Goal: Task Accomplishment & Management: Use online tool/utility

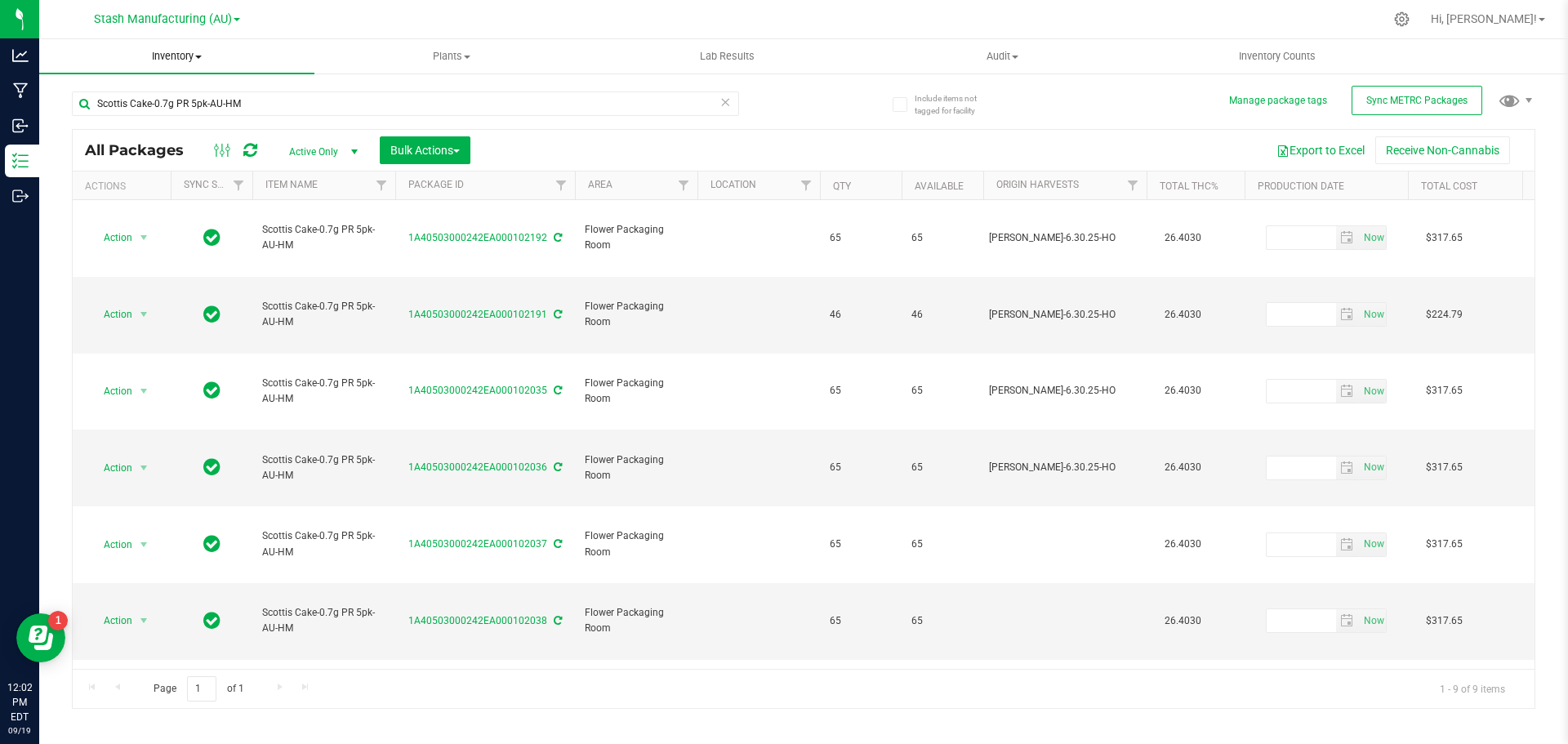
click at [162, 62] on span "Inventory" at bounding box center [176, 57] width 275 height 15
click at [121, 199] on span "From bill of materials" at bounding box center [113, 196] width 148 height 14
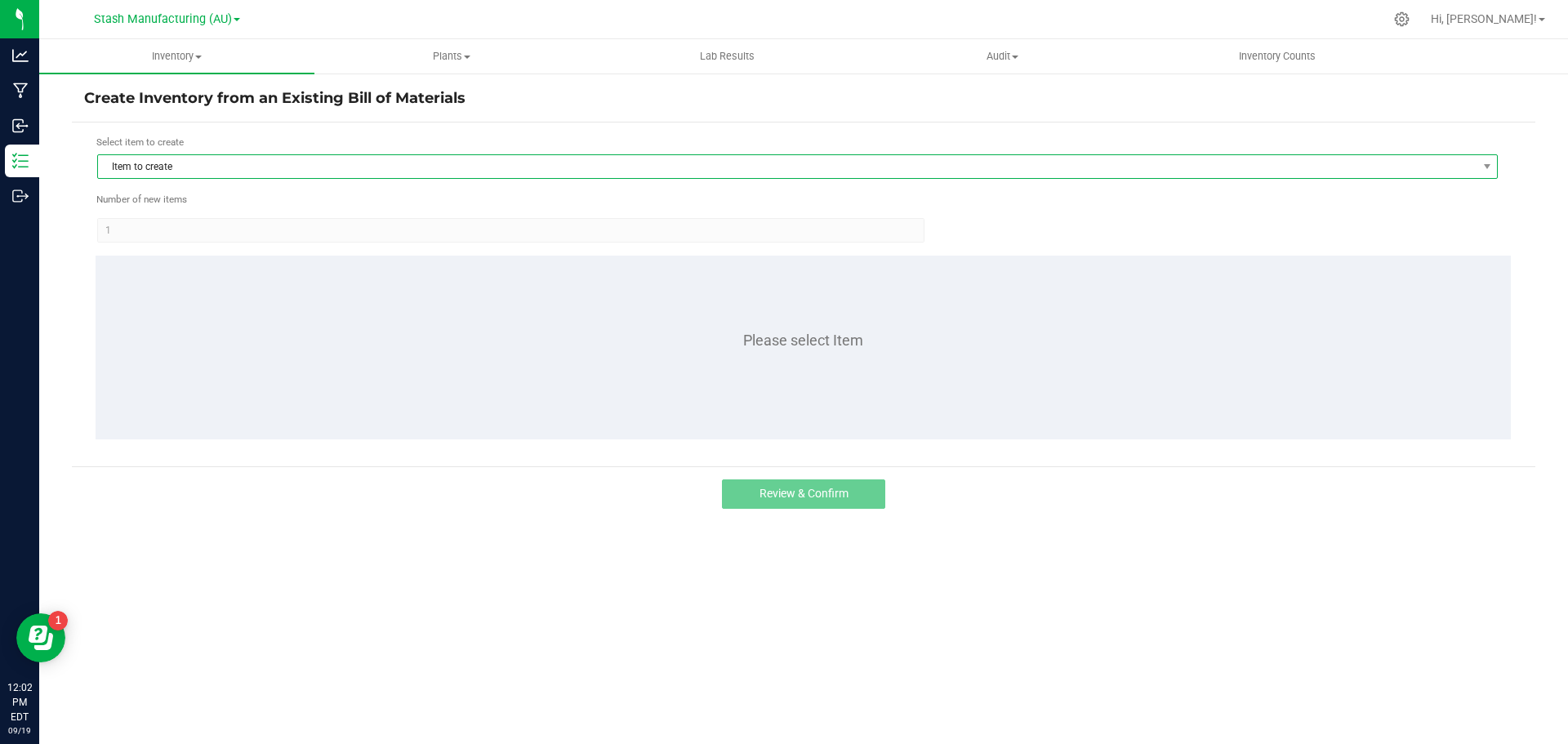
click at [231, 167] on span "Item to create" at bounding box center [787, 167] width 1378 height 23
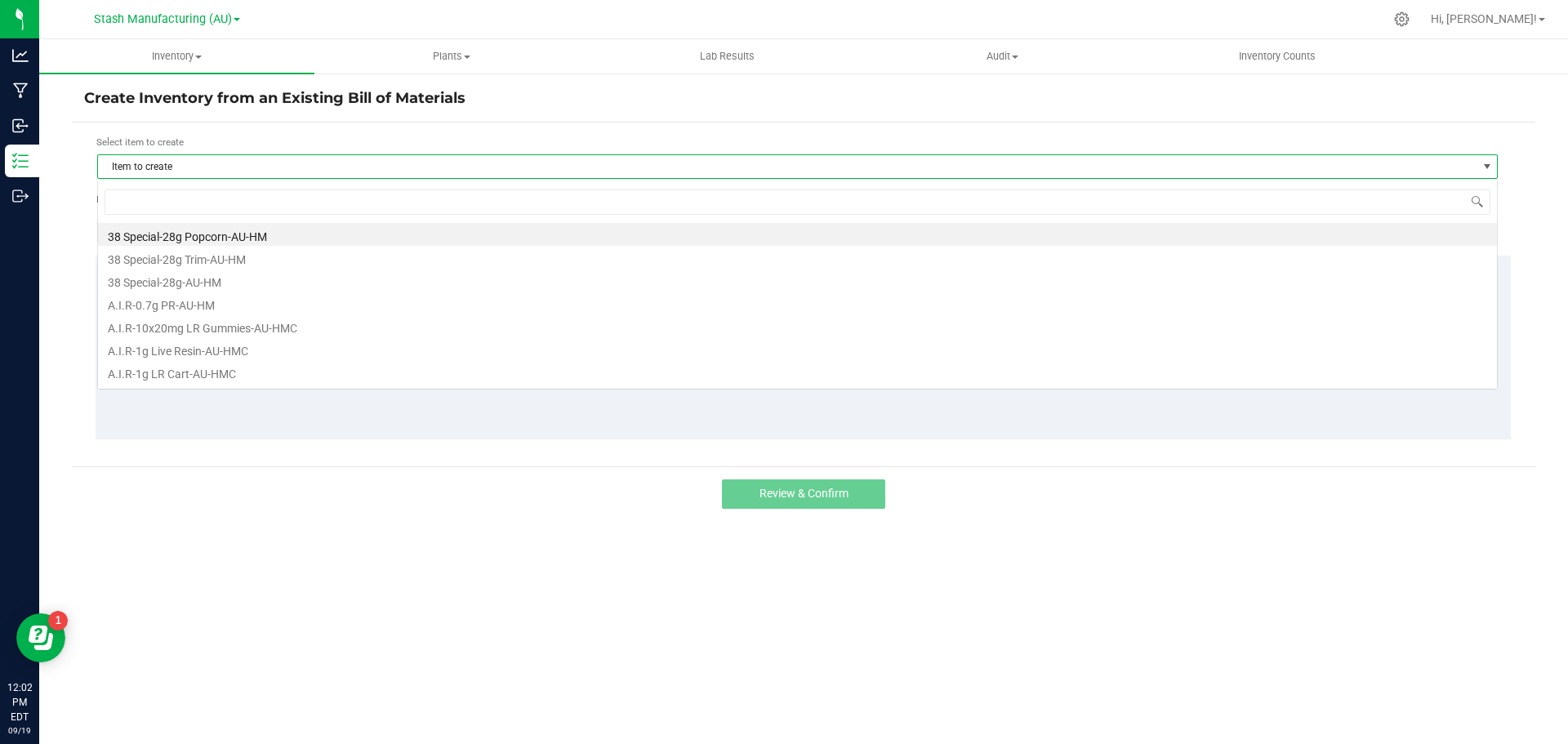
scroll to position [25, 1401]
type input "ten"
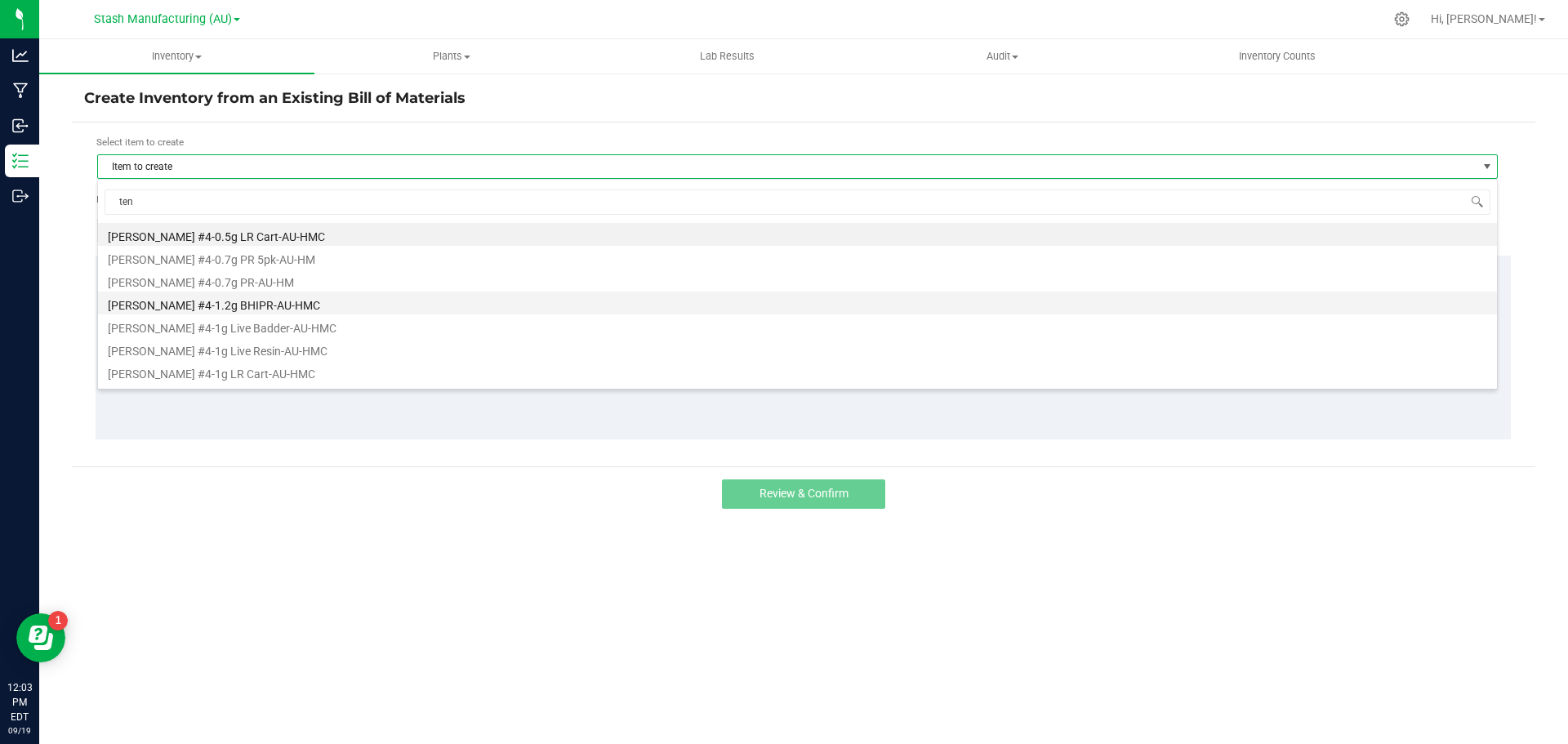
click at [239, 294] on li "[PERSON_NAME] #4-1.2g BHIPR-AU-HMC" at bounding box center [797, 303] width 1399 height 23
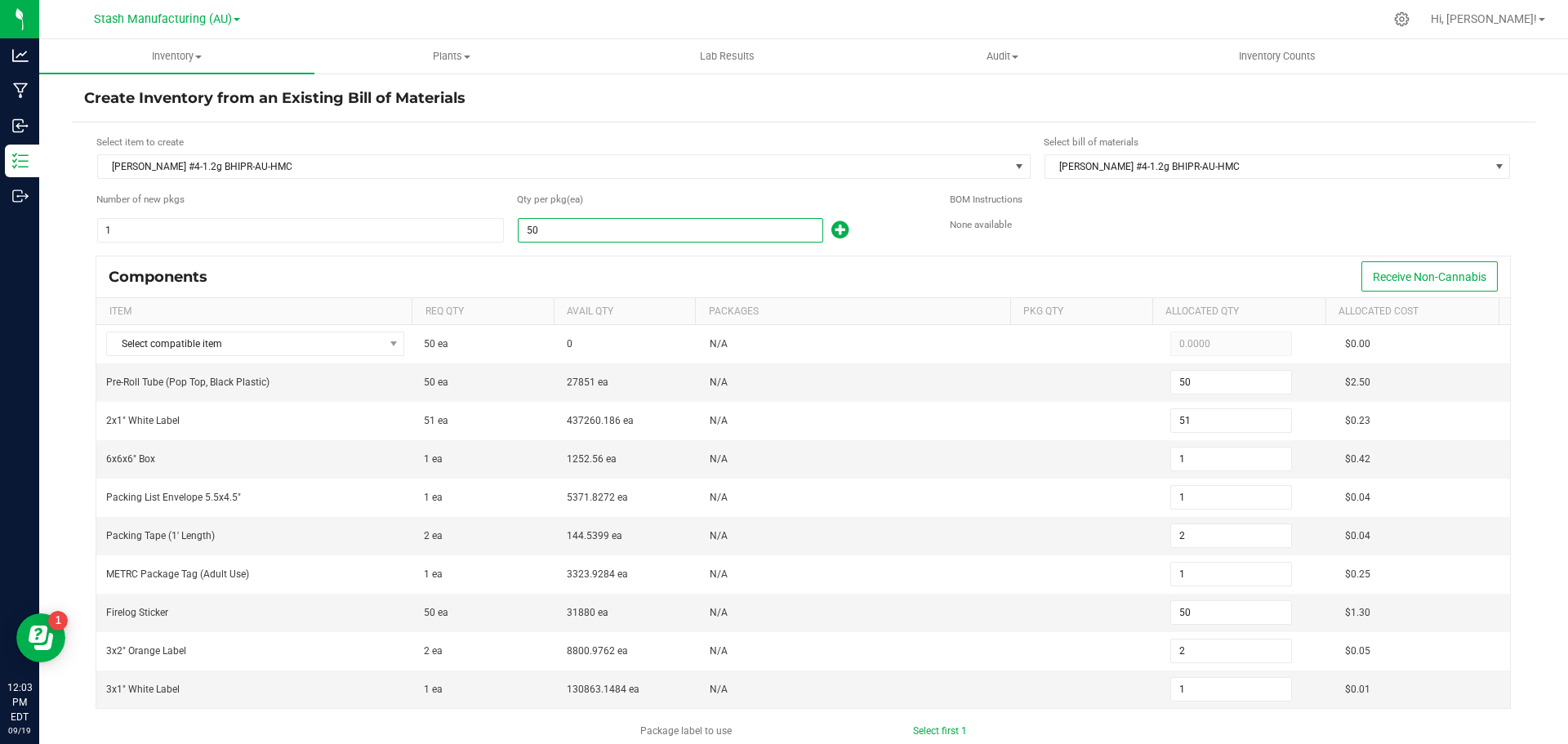
click at [538, 234] on input "50" at bounding box center [670, 231] width 304 height 23
type input "2"
type input "0"
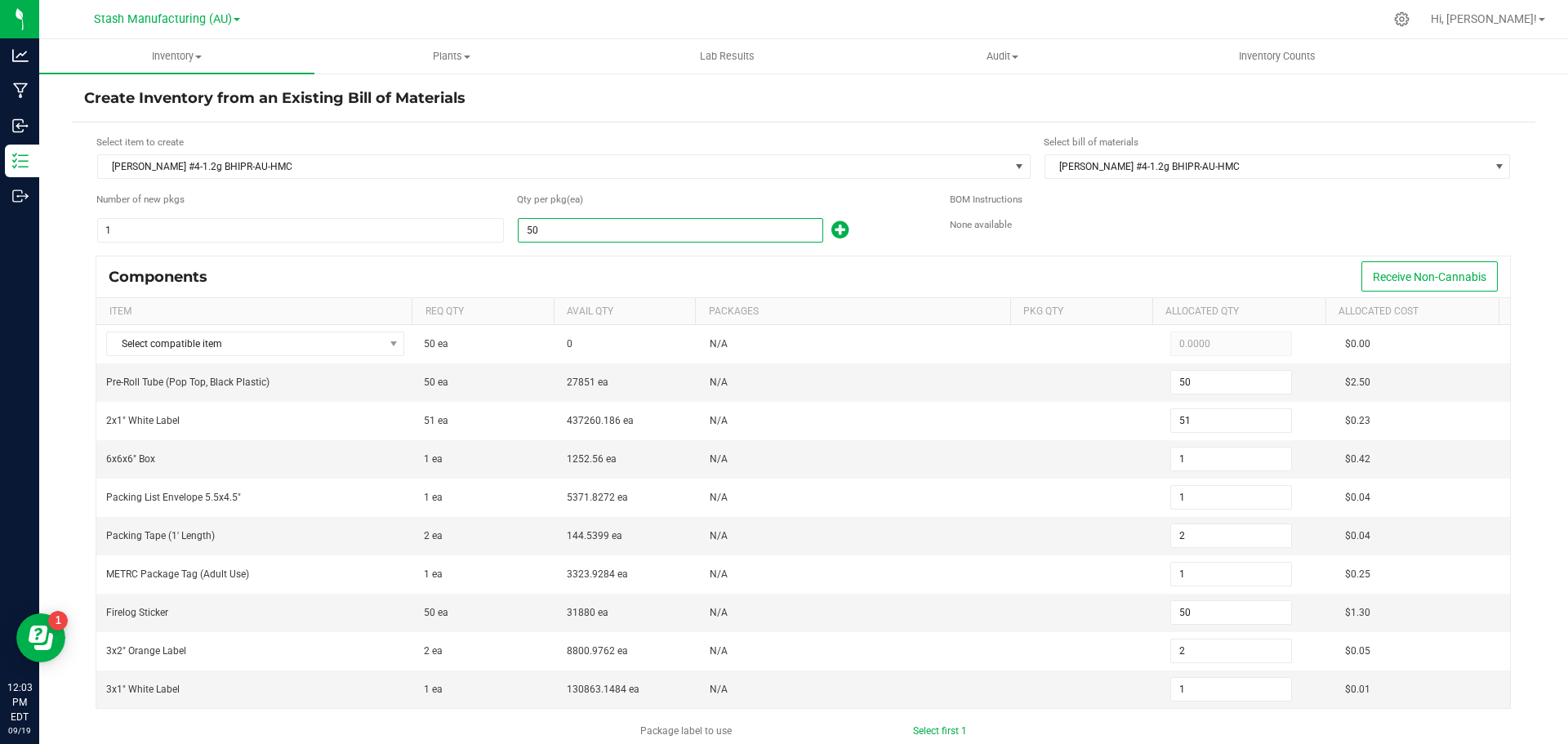
type input "0"
type input "2"
type input "0"
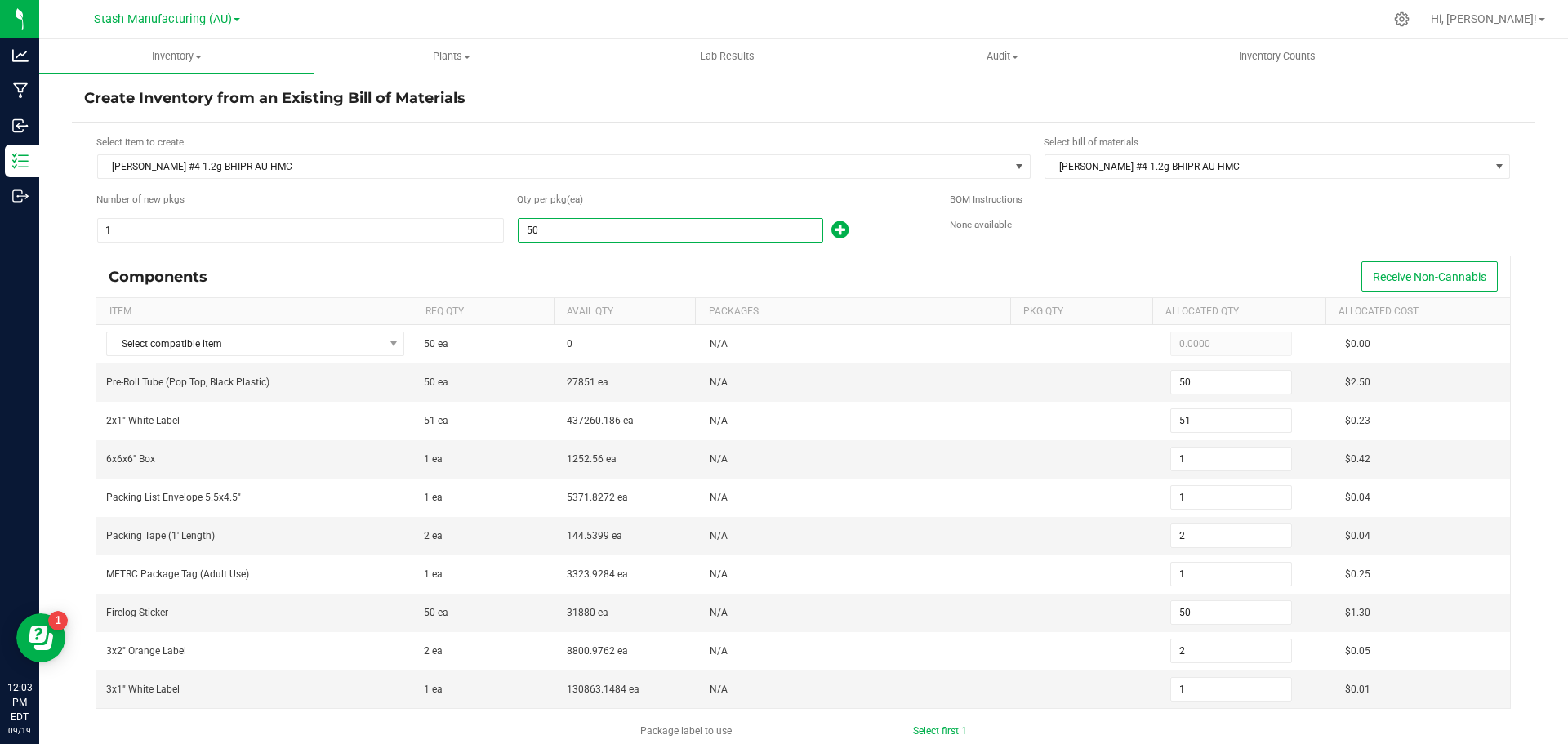
type input "0"
type input "27"
type input "28"
type input "1"
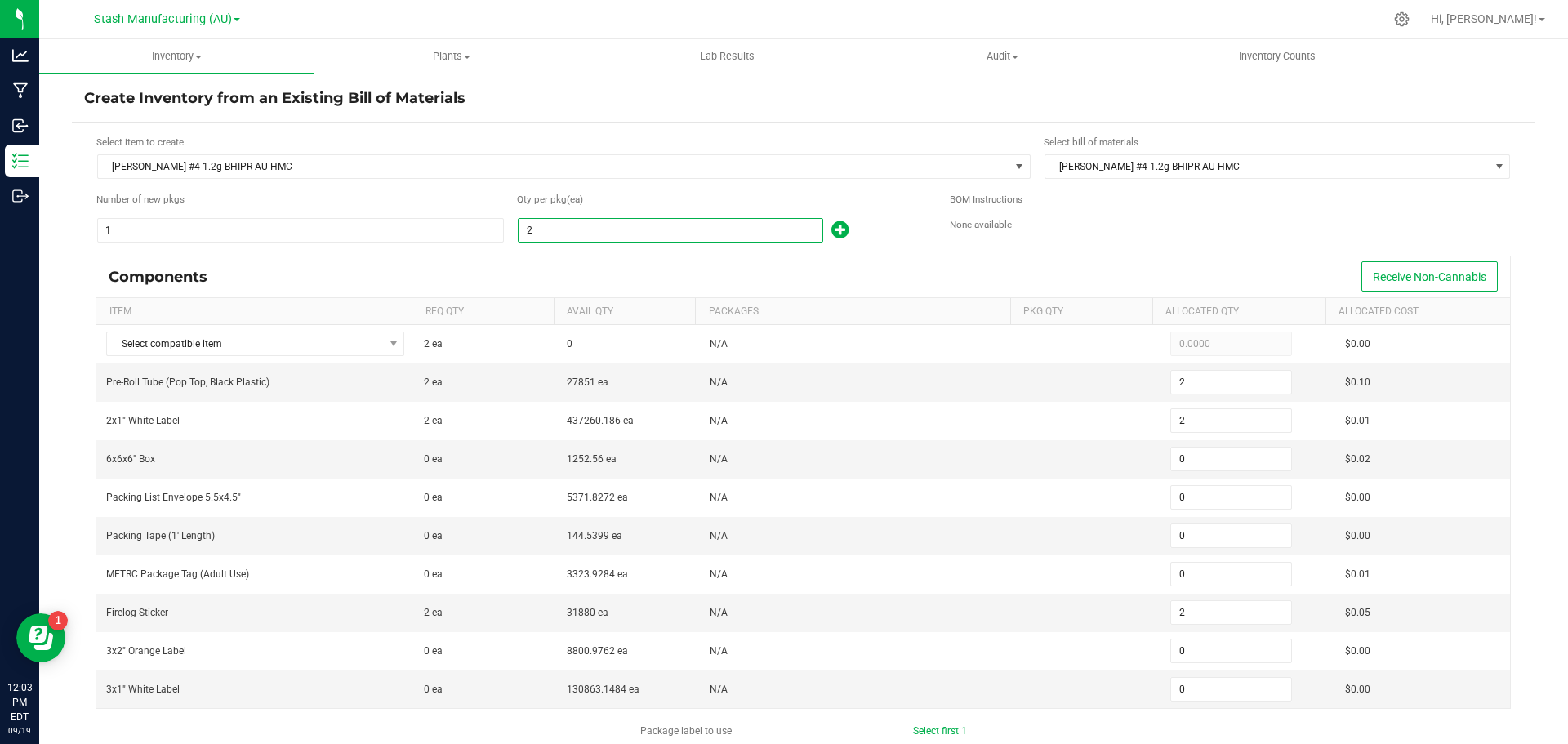
type input "1"
type input "27"
type input "1"
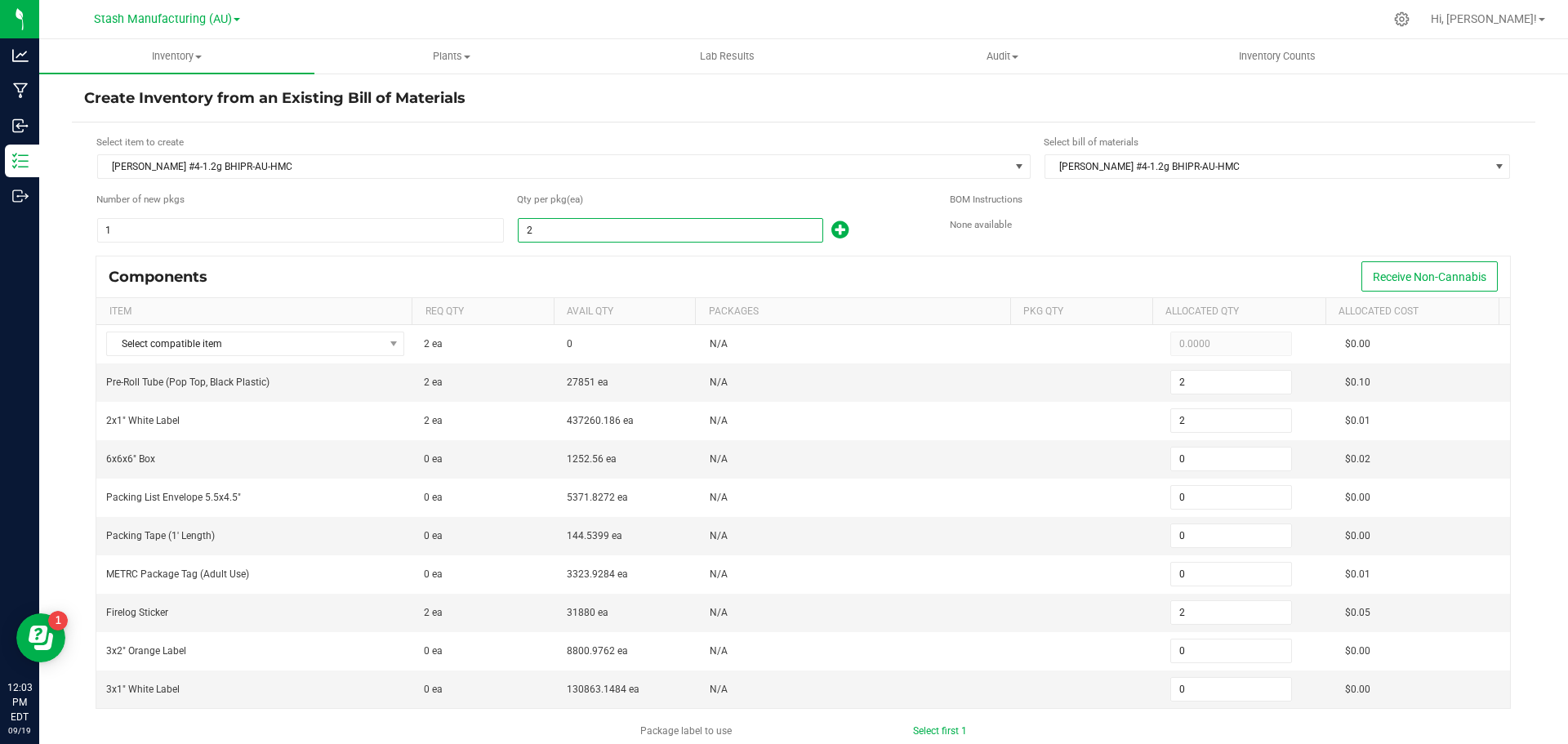
type input "1"
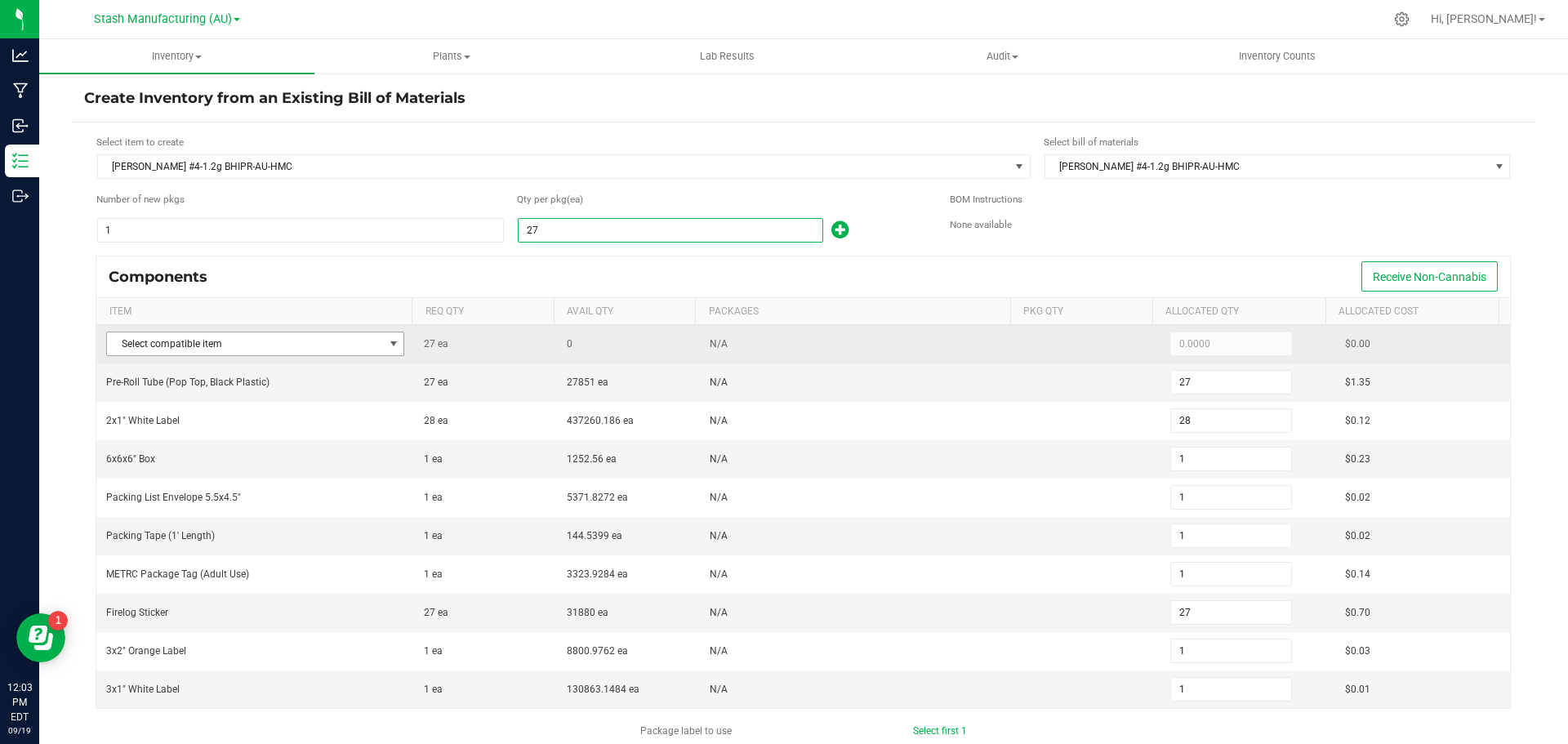
type input "27"
click at [390, 348] on span at bounding box center [394, 344] width 13 height 13
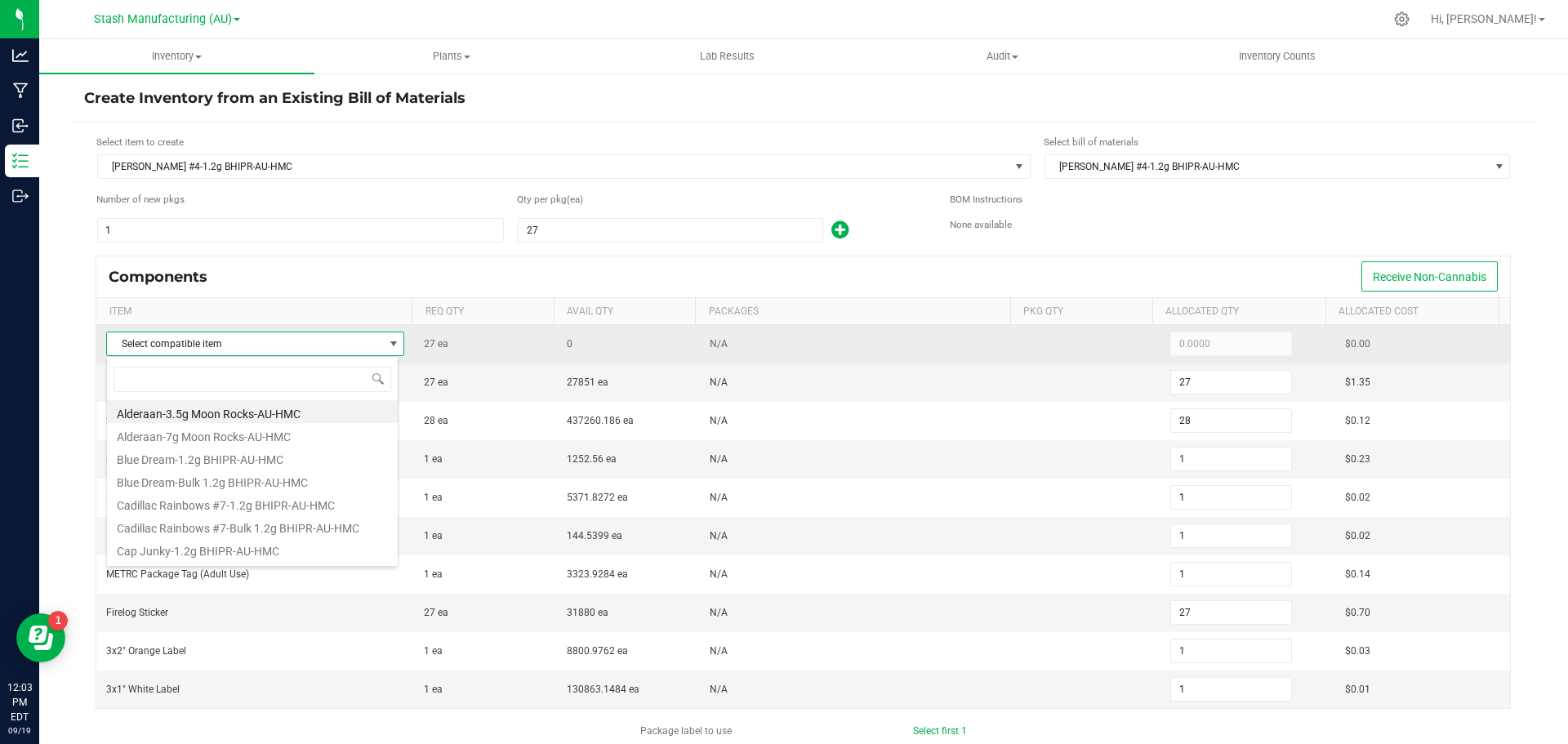
scroll to position [25, 292]
type input "tenzin"
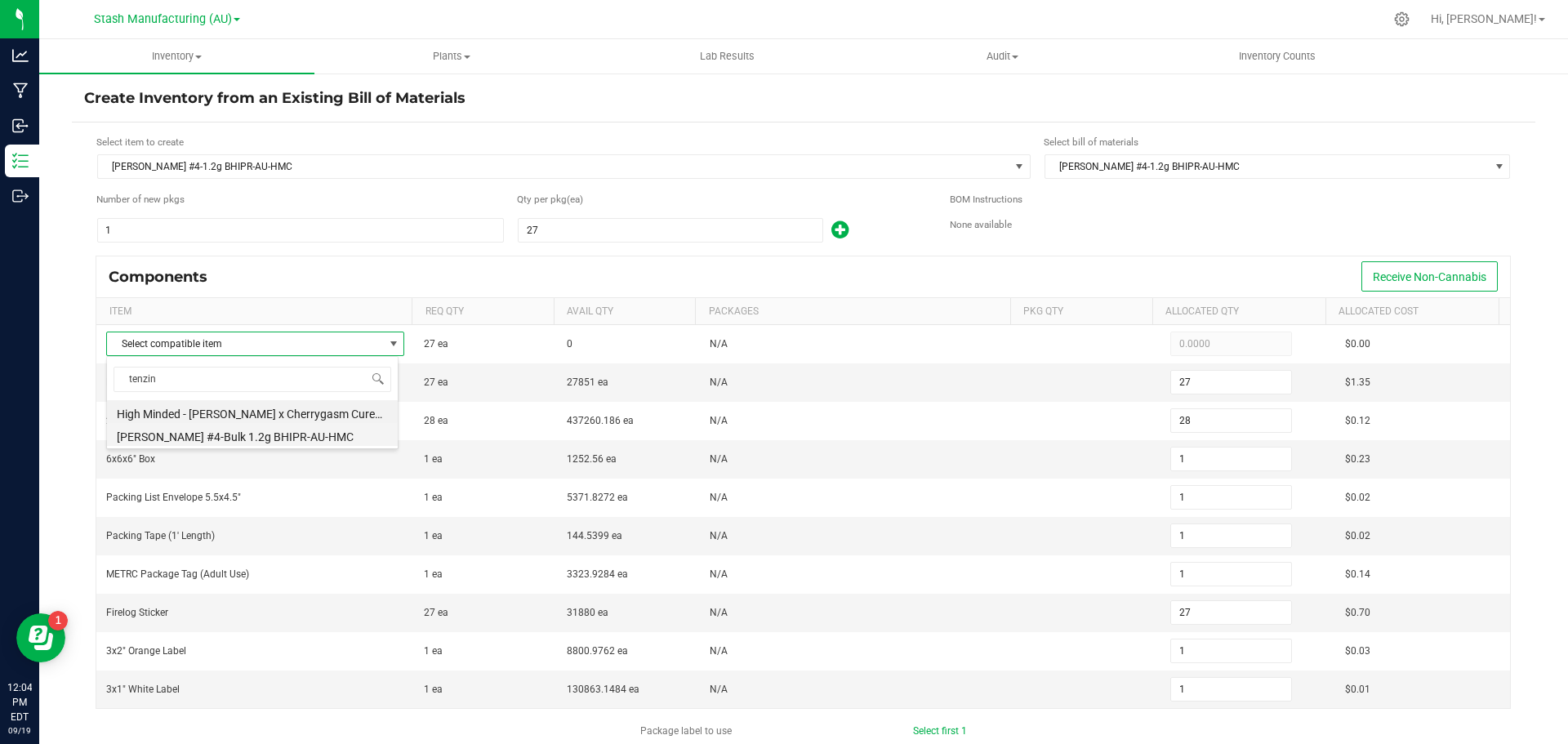
click at [348, 436] on li "Tenzin Kush #4-Bulk 1.2g BHIPR-AU-HMC" at bounding box center [252, 435] width 290 height 23
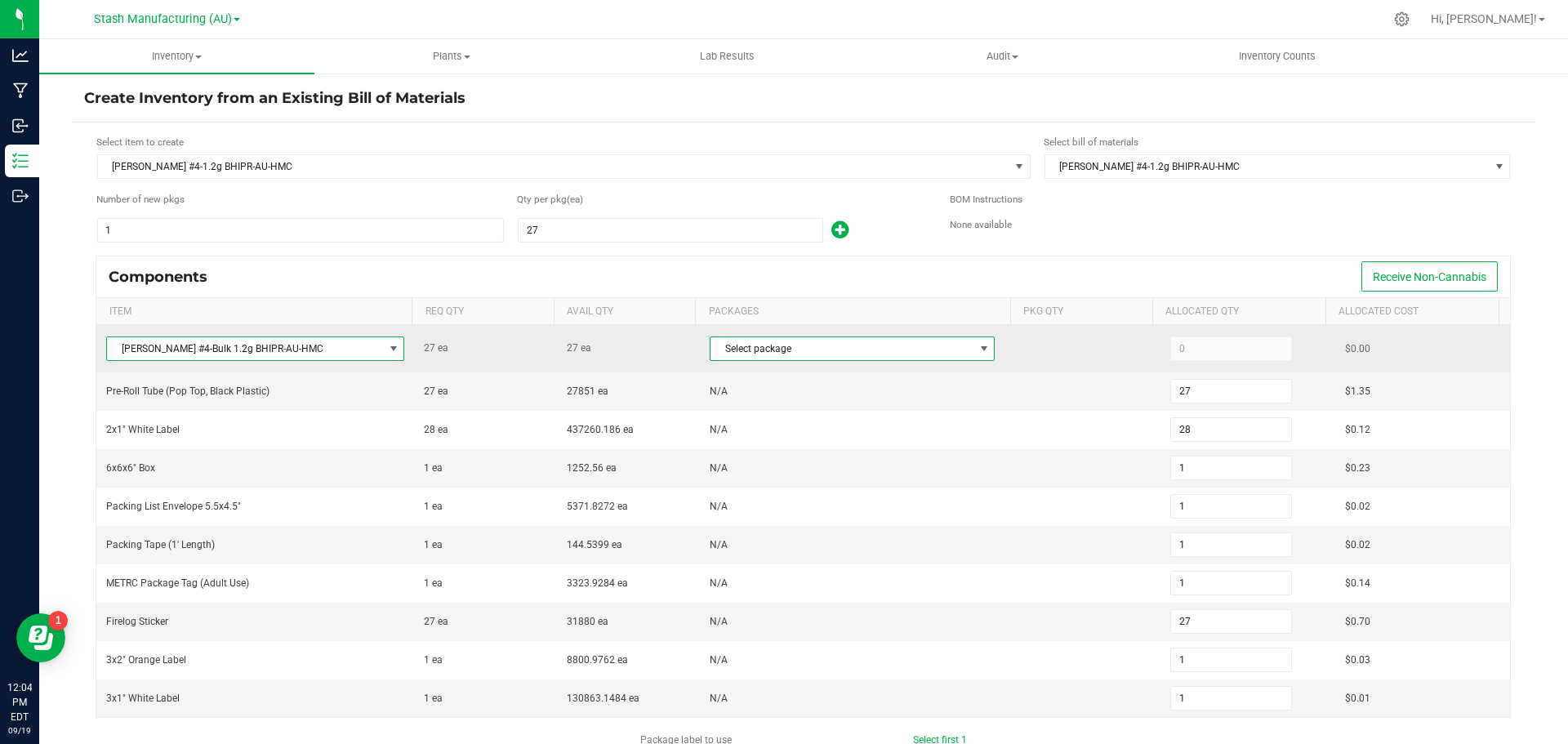
click at [977, 348] on span at bounding box center [984, 349] width 13 height 13
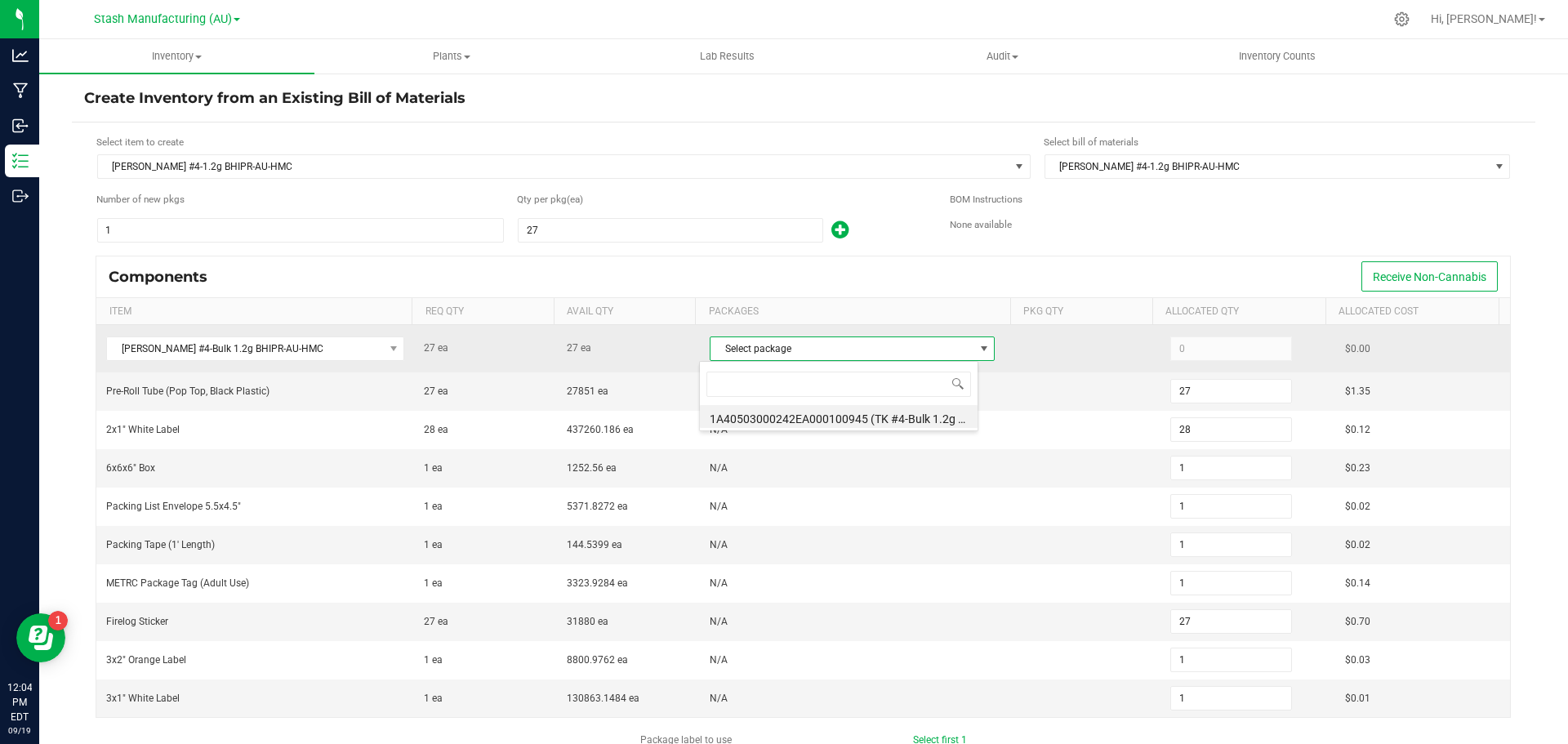
scroll to position [25, 279]
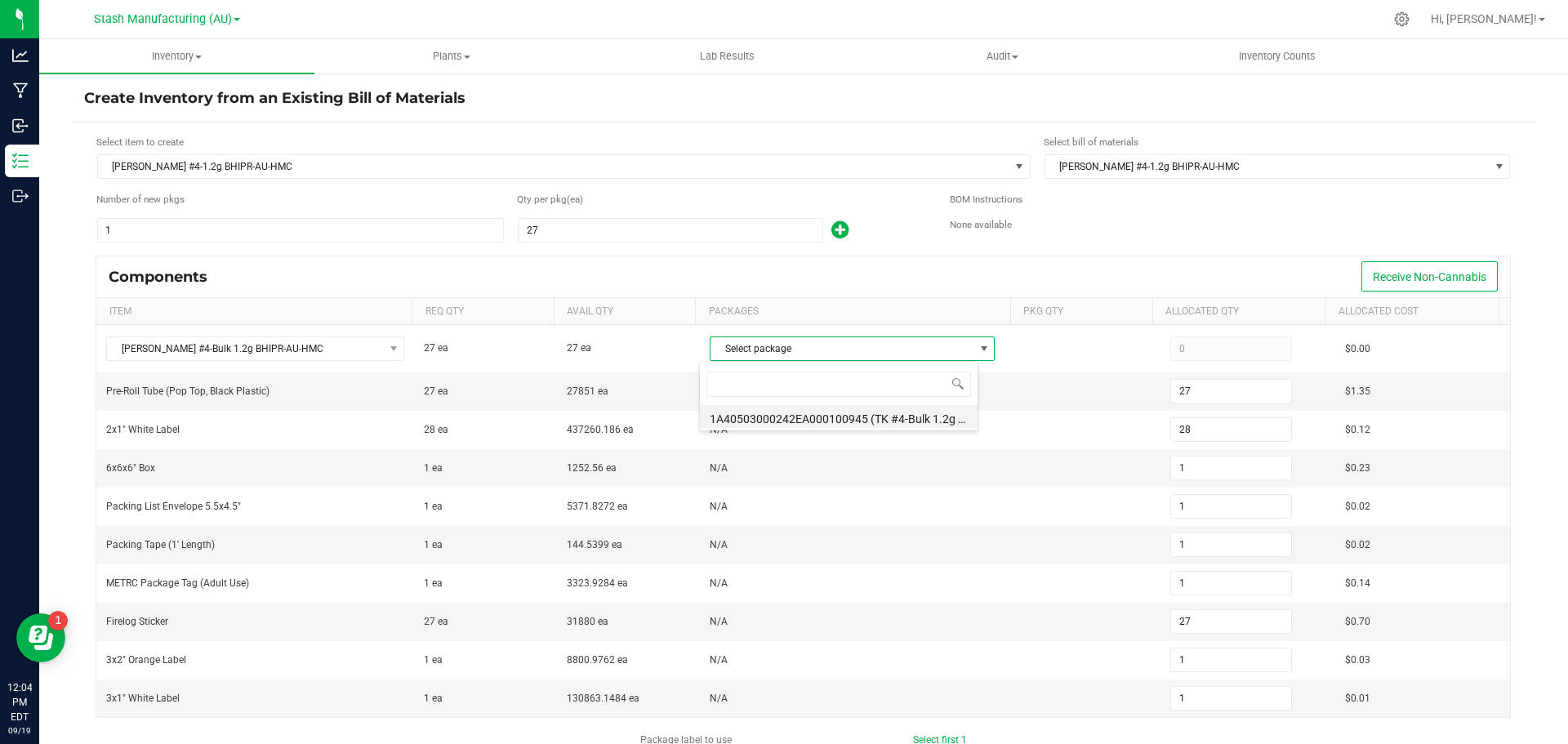
click at [940, 419] on li "1A40503000242EA000100945 (TK #4-Bulk 1.2g BHIPR 9.10.25)" at bounding box center [839, 417] width 277 height 23
type input "27"
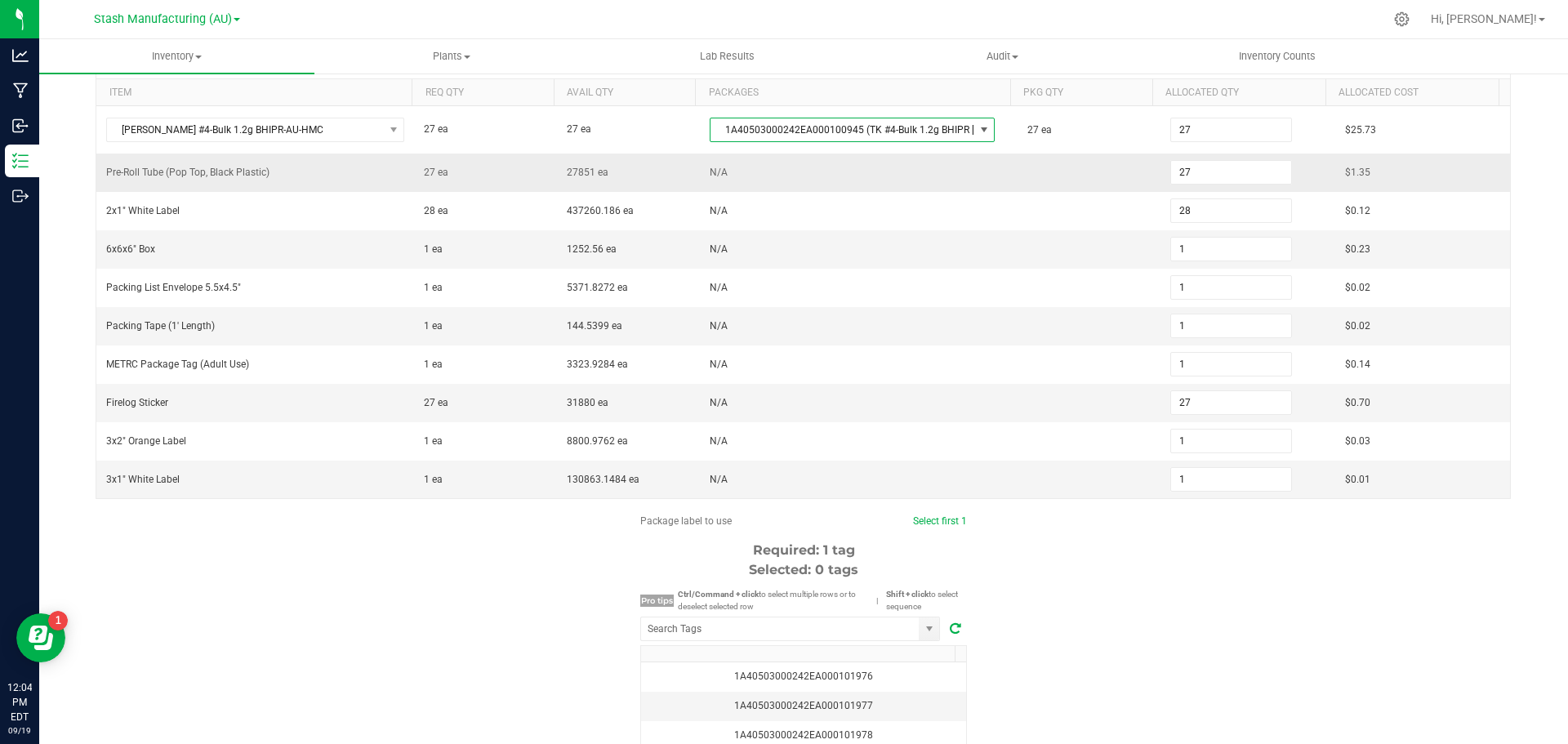
scroll to position [245, 0]
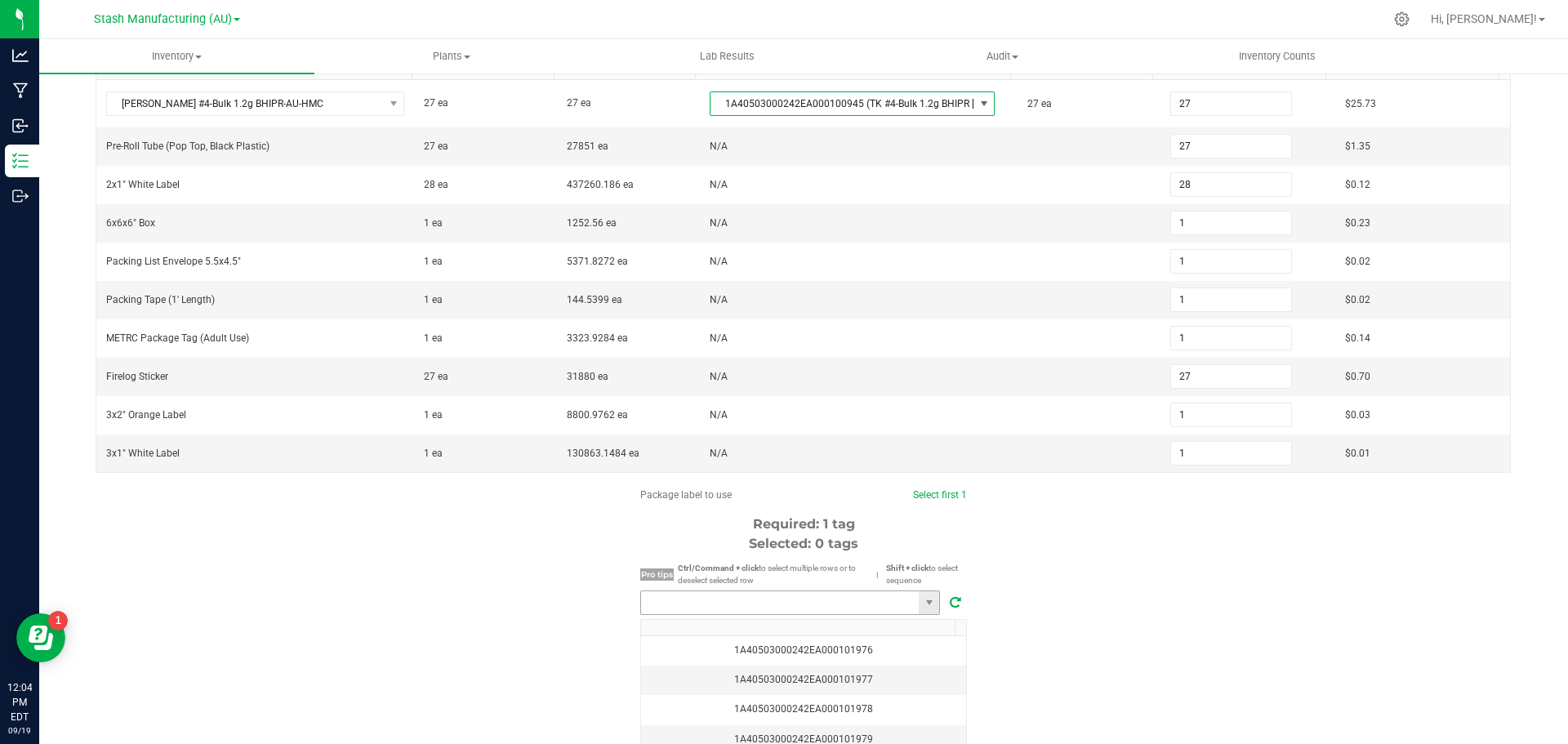
click at [731, 601] on input "NO DATA FOUND" at bounding box center [779, 603] width 277 height 23
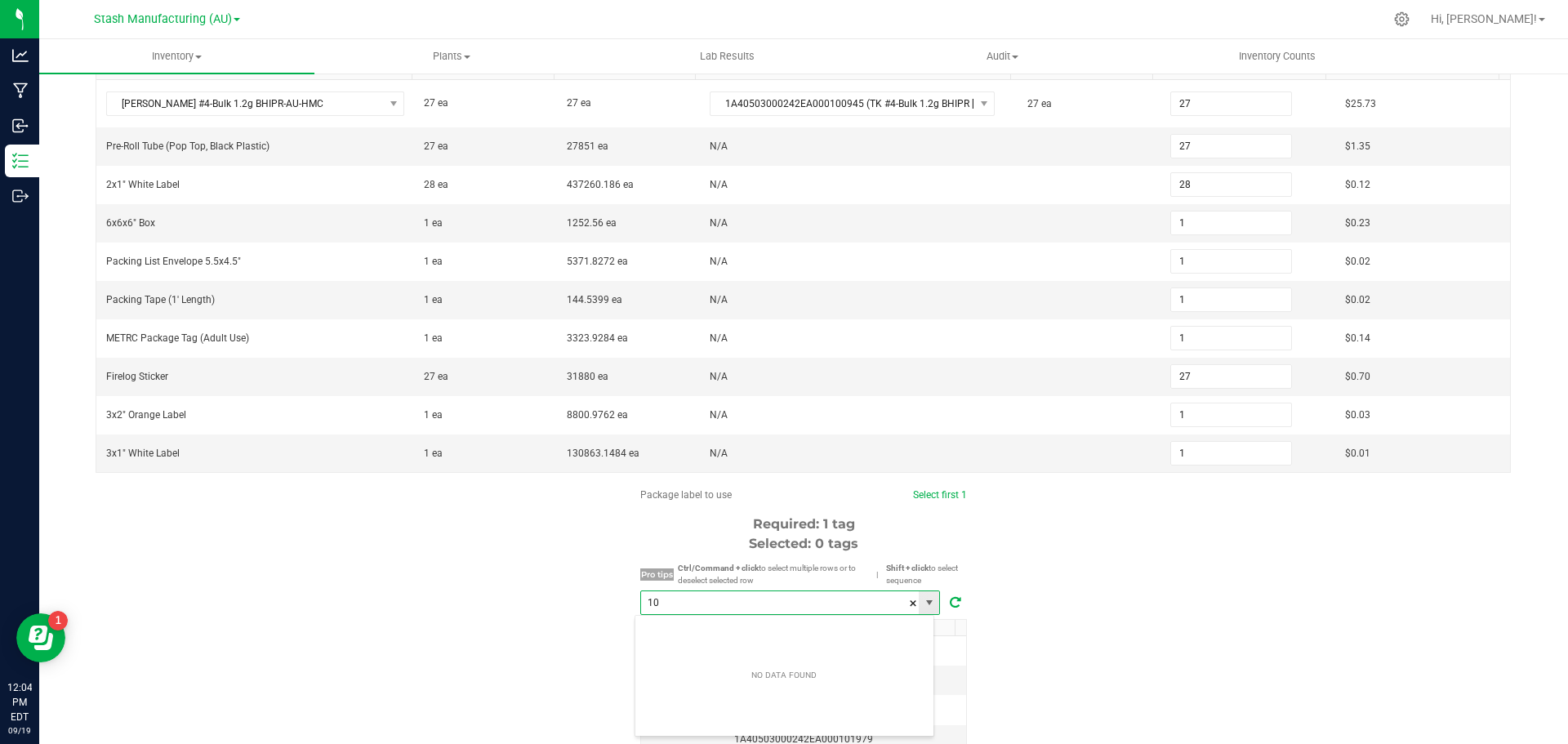
scroll to position [25, 300]
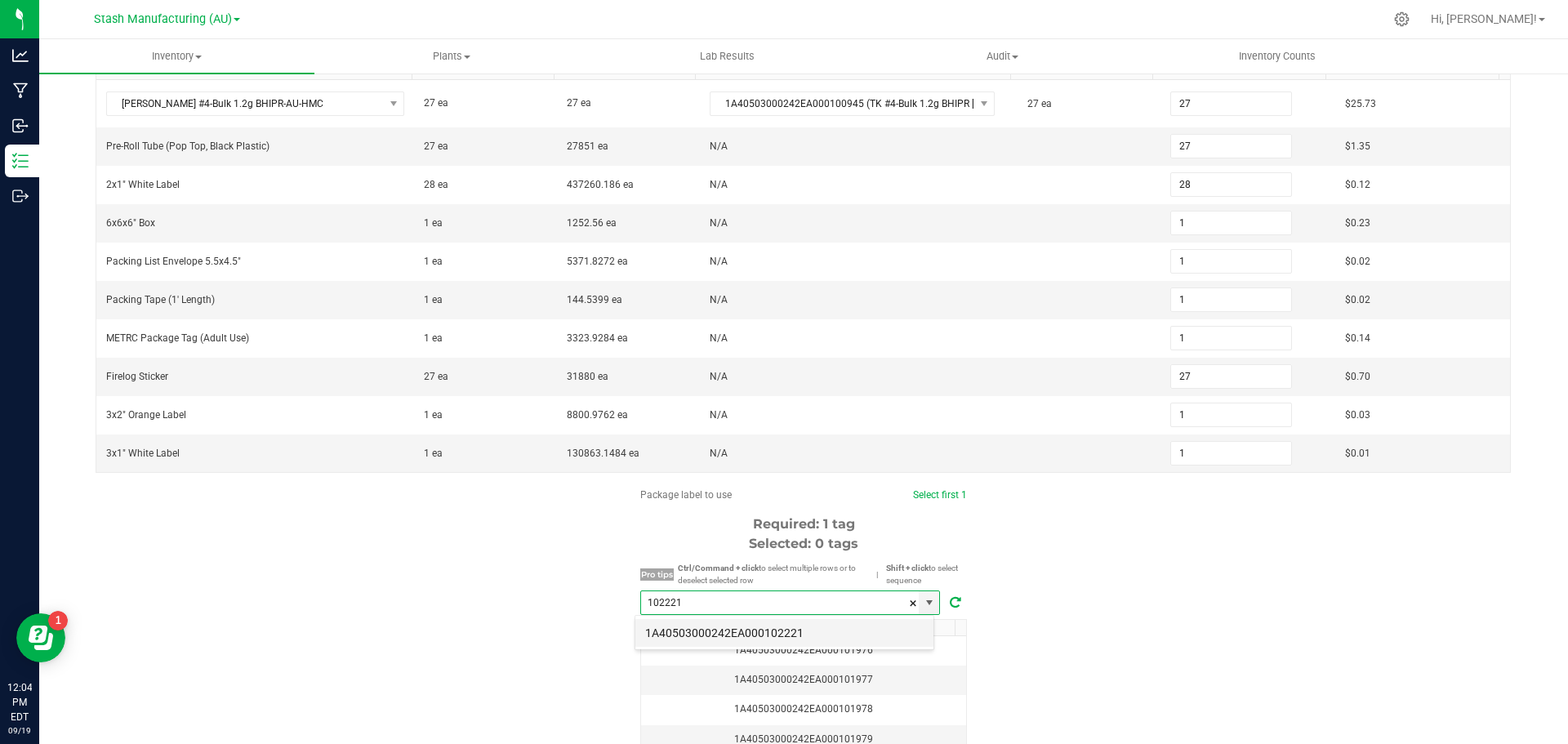
click at [752, 633] on li "1A40503000242EA000102221" at bounding box center [784, 632] width 298 height 28
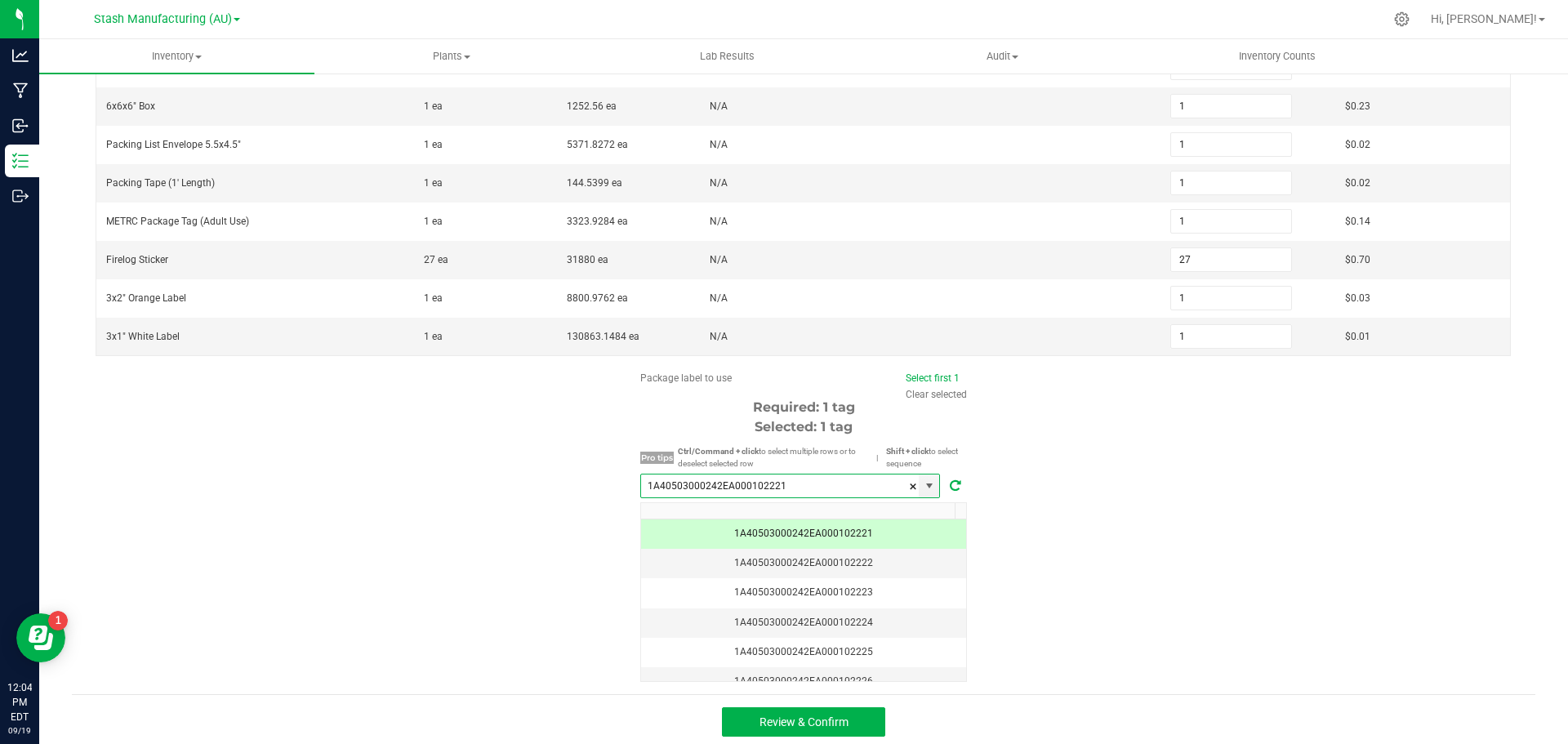
scroll to position [367, 0]
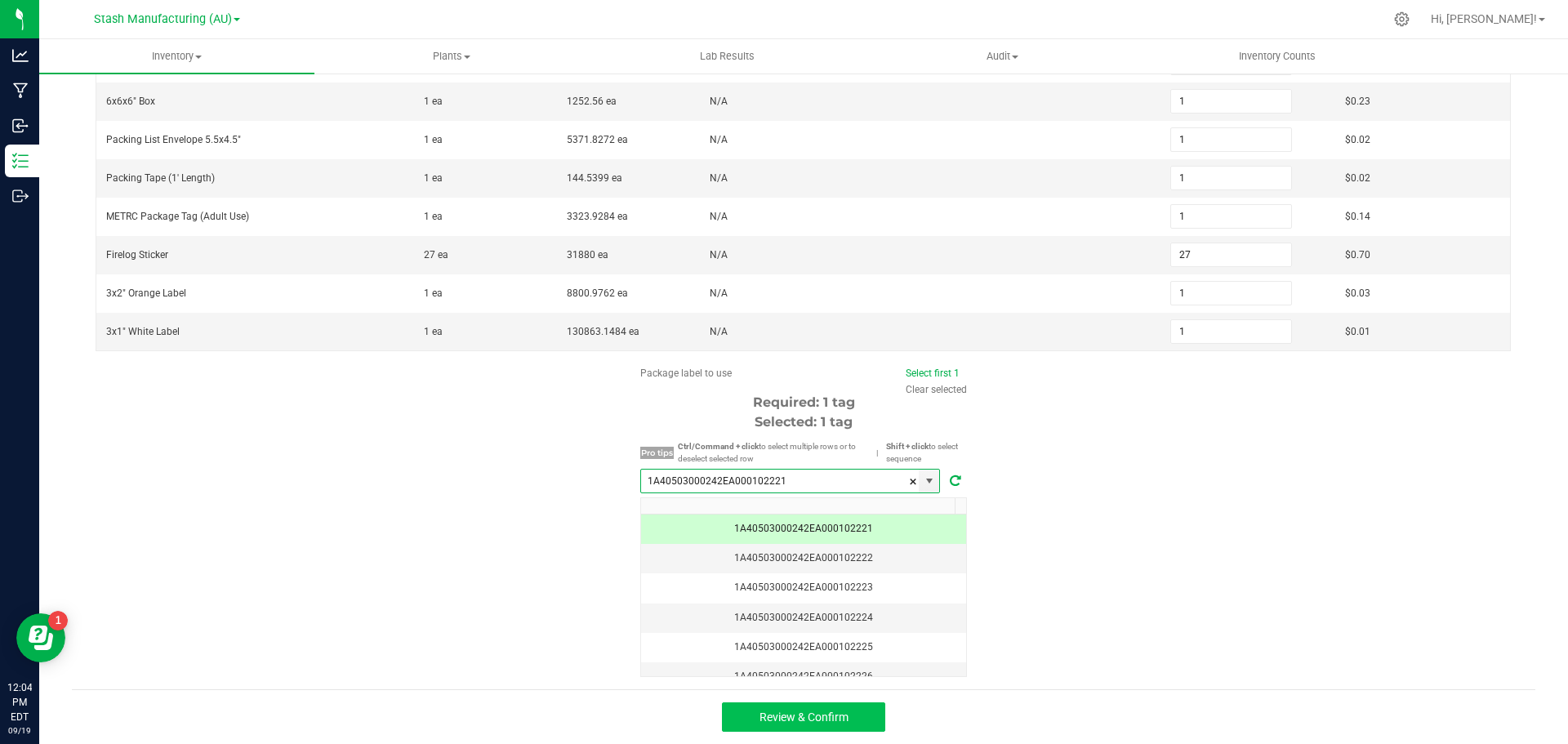
type input "1A40503000242EA000102221"
click at [855, 722] on button "Review & Confirm" at bounding box center [803, 717] width 163 height 30
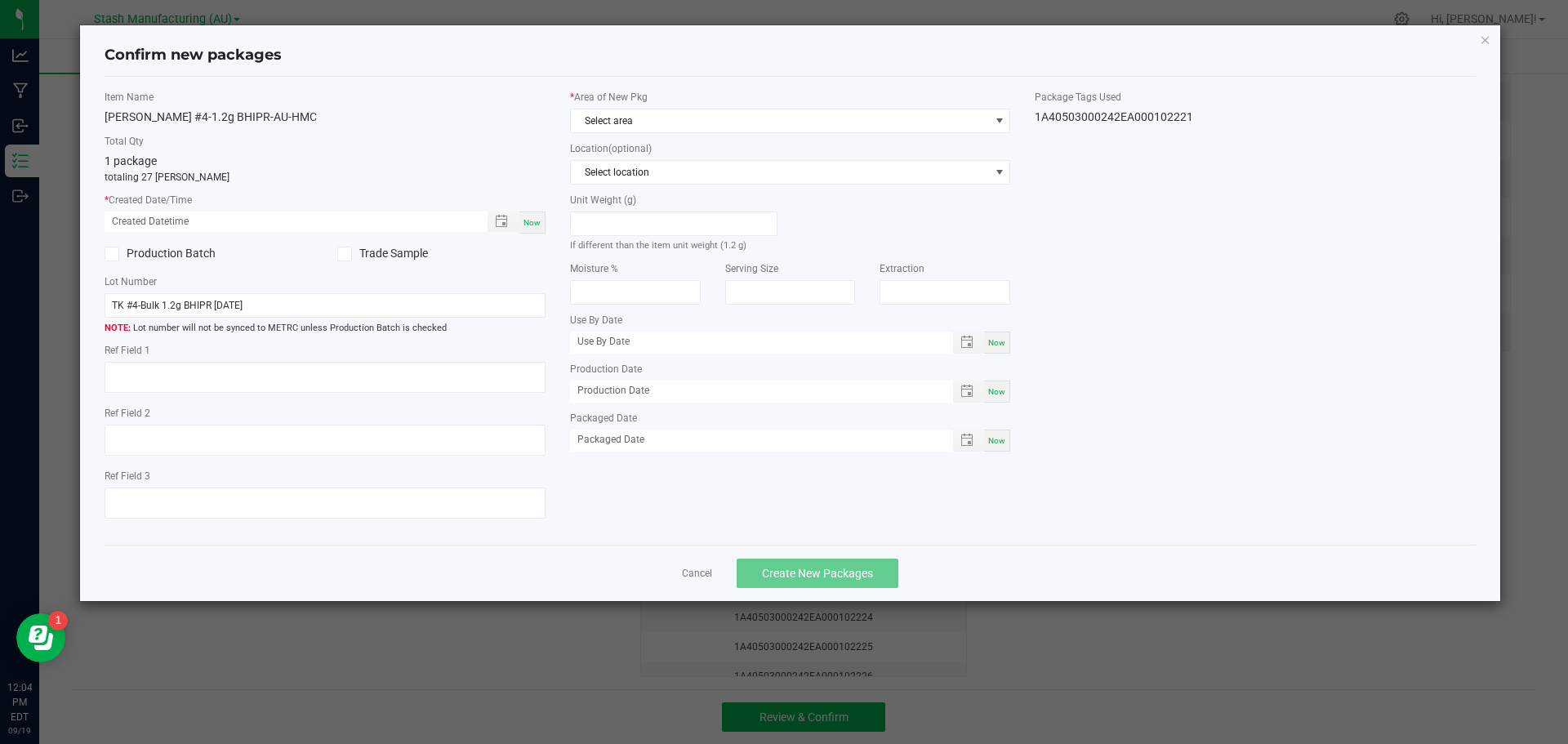
type input "09/10/2025"
click at [524, 220] on span "Now" at bounding box center [532, 222] width 17 height 9
type input "09/19/2025 12:04 PM"
click at [1003, 119] on span at bounding box center [999, 121] width 13 height 13
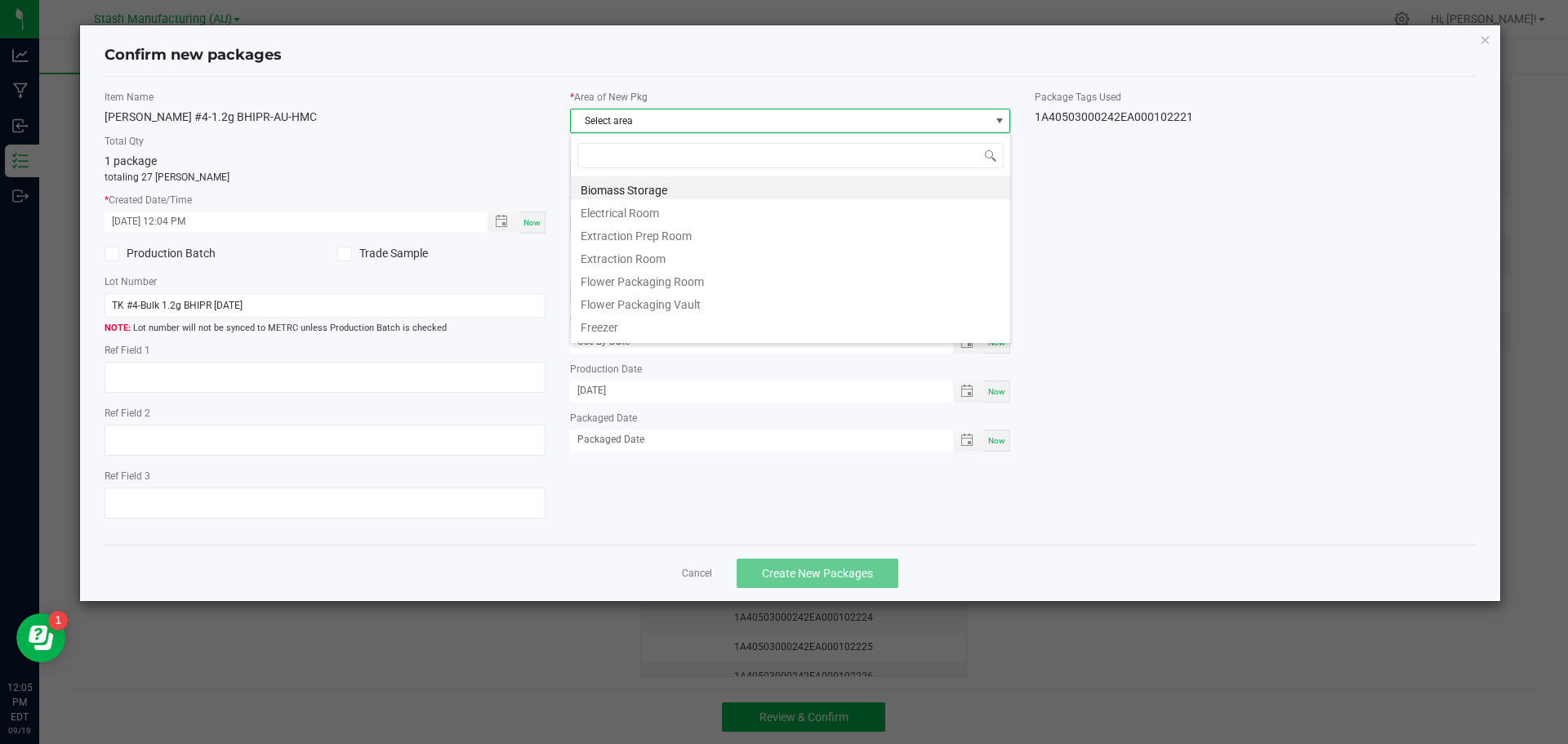
scroll to position [25, 441]
click at [753, 279] on li "Flower Packaging Room" at bounding box center [790, 279] width 439 height 23
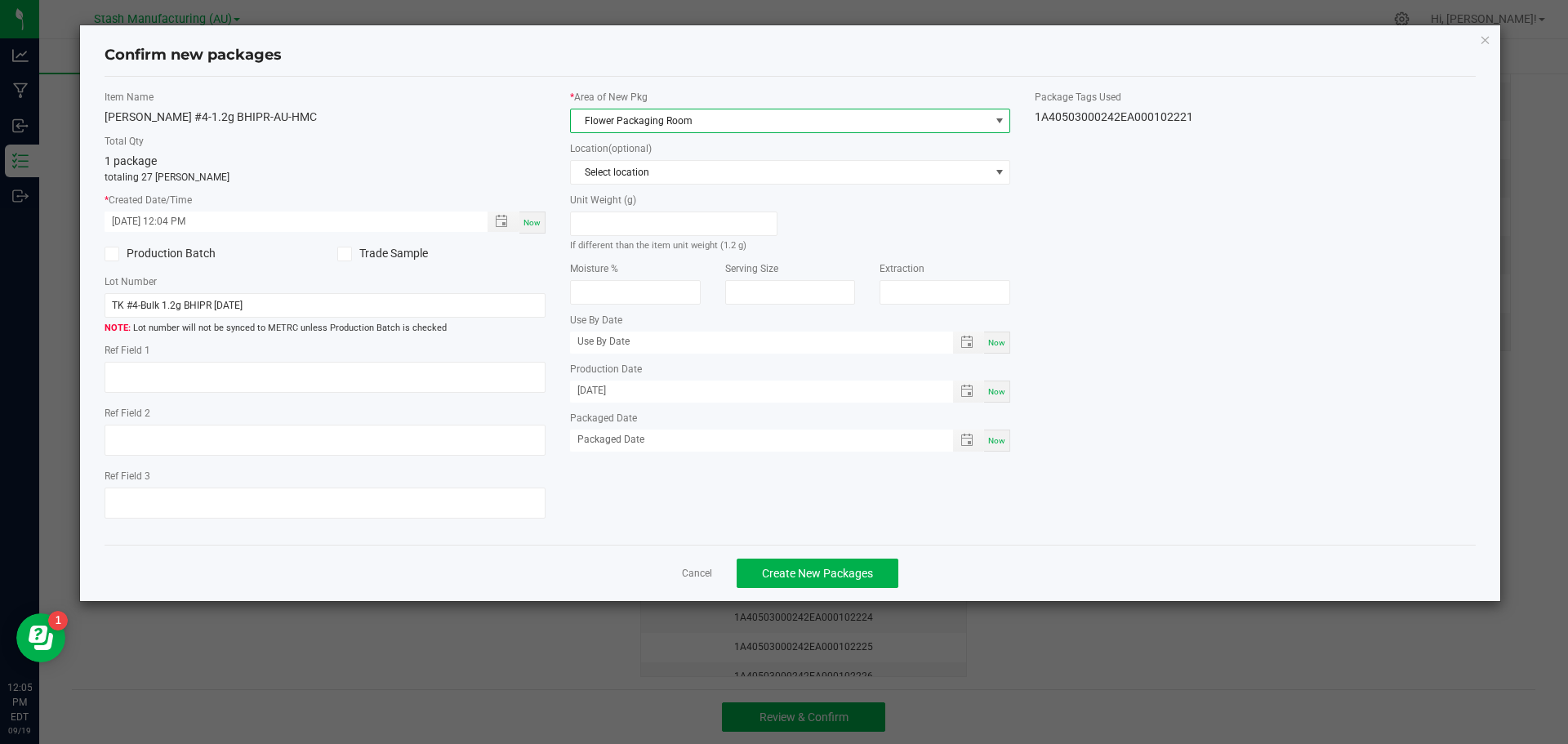
click at [997, 346] on span "Now" at bounding box center [996, 342] width 17 height 9
click at [641, 345] on input "[DATE]" at bounding box center [753, 341] width 366 height 21
type input "09/19/2026"
click at [999, 442] on span "Now" at bounding box center [996, 440] width 17 height 9
type input "[DATE]"
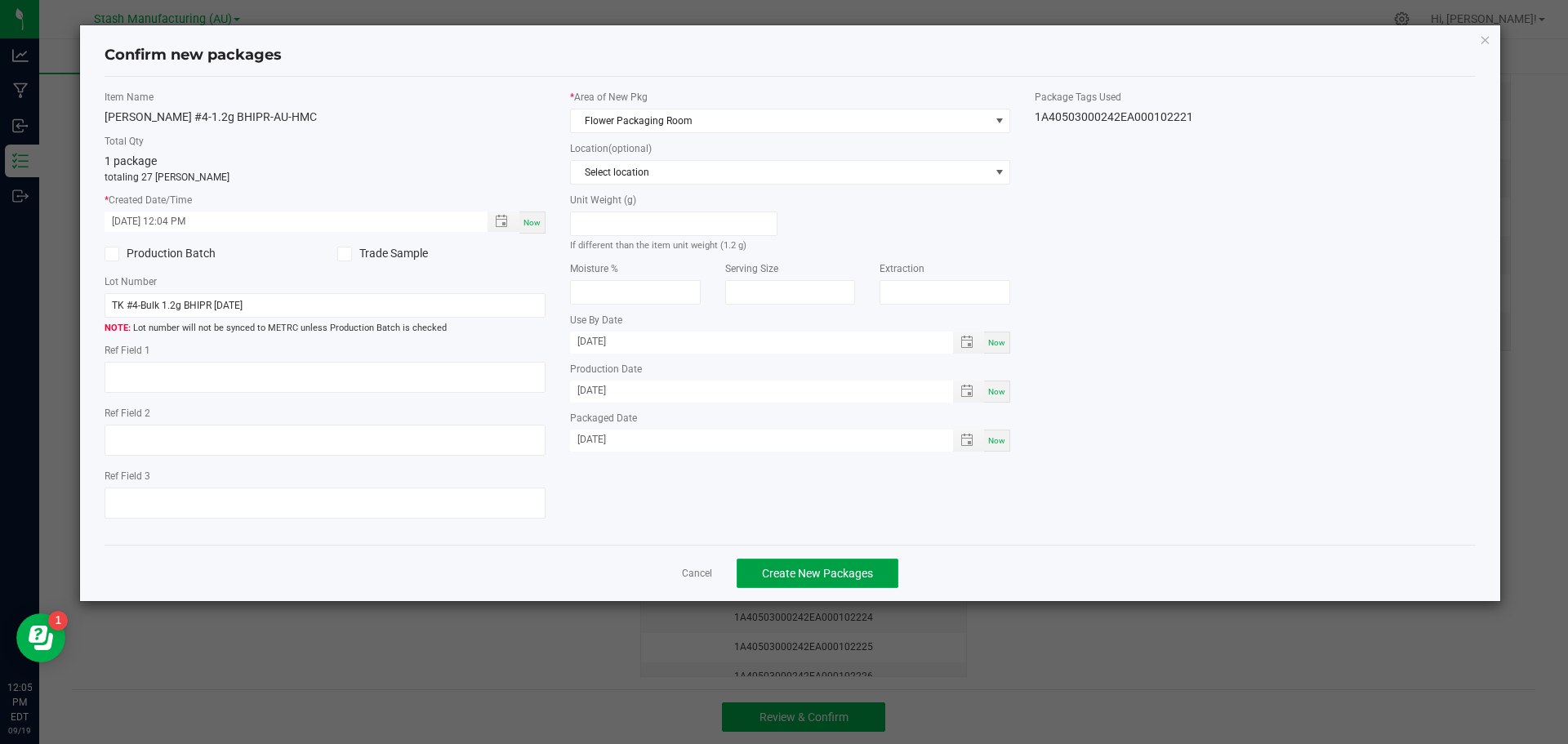
click at [849, 574] on span "Create New Packages" at bounding box center [817, 573] width 111 height 13
